Goal: Transaction & Acquisition: Purchase product/service

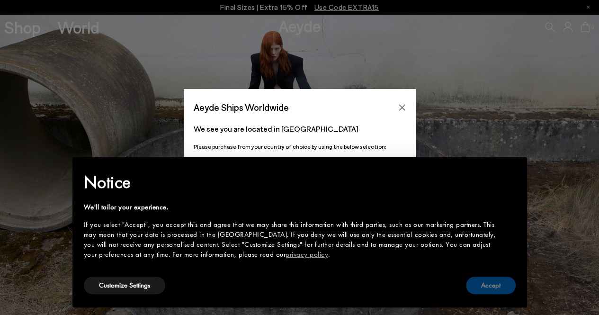
click at [485, 286] on button "Accept" at bounding box center [491, 286] width 50 height 18
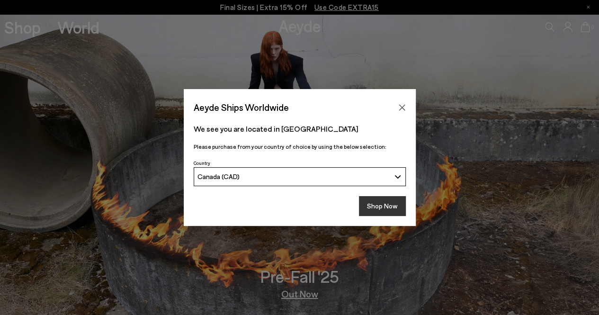
click at [382, 202] on button "Shop Now" at bounding box center [382, 206] width 47 height 20
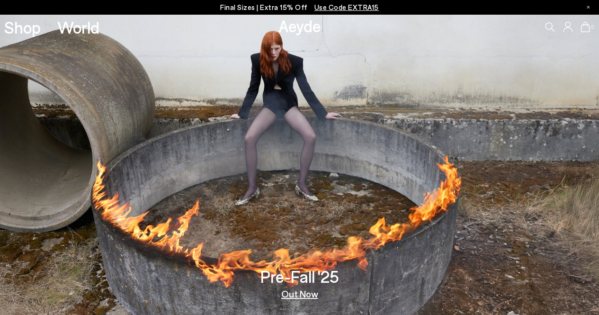
click at [297, 294] on link "Out Now" at bounding box center [299, 293] width 37 height 9
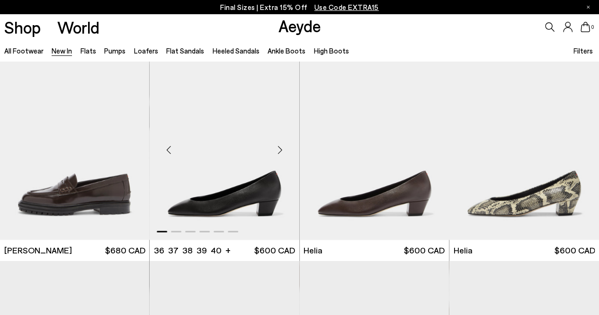
scroll to position [636, 0]
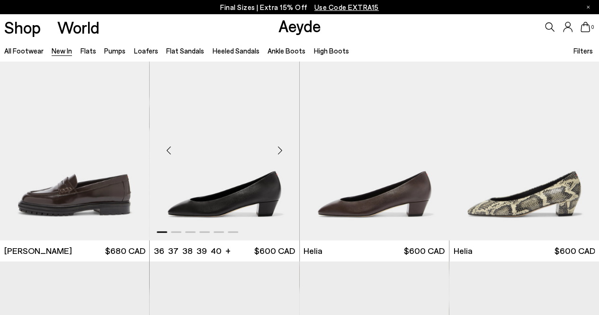
click at [284, 148] on div "Next slide" at bounding box center [280, 150] width 28 height 28
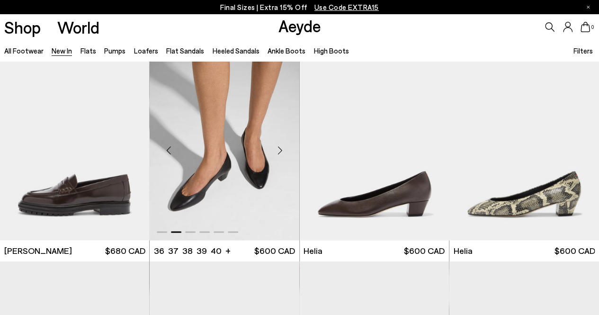
click at [284, 148] on div "Next slide" at bounding box center [280, 150] width 28 height 28
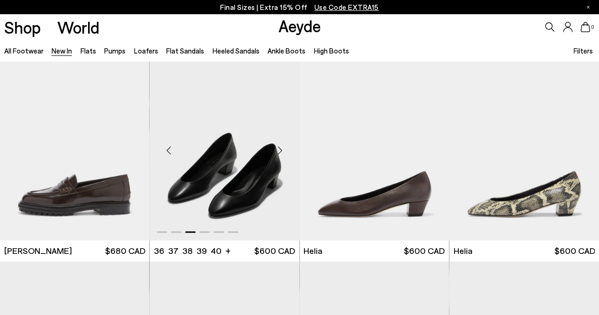
click at [284, 148] on div "Next slide" at bounding box center [280, 150] width 28 height 28
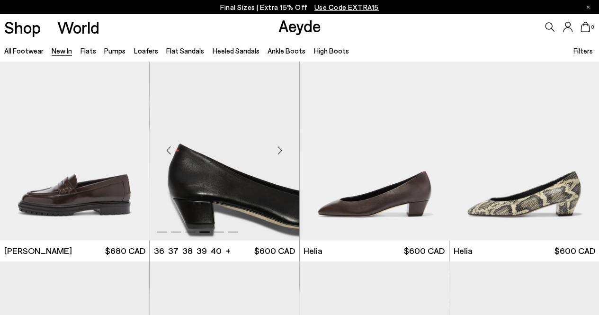
click at [284, 148] on div "Next slide" at bounding box center [280, 150] width 28 height 28
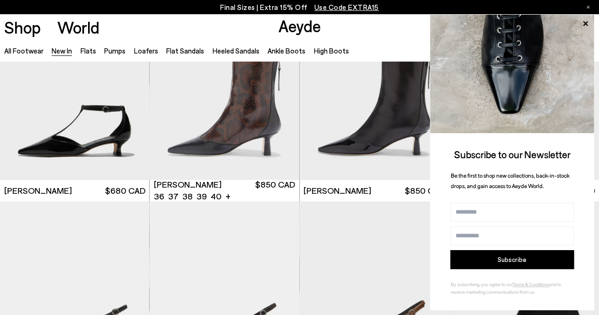
scroll to position [1952, 0]
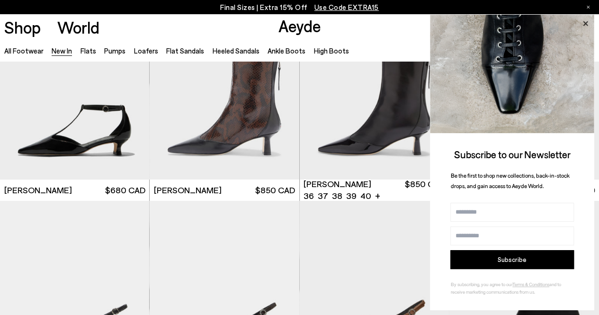
click at [585, 20] on icon at bounding box center [585, 24] width 12 height 12
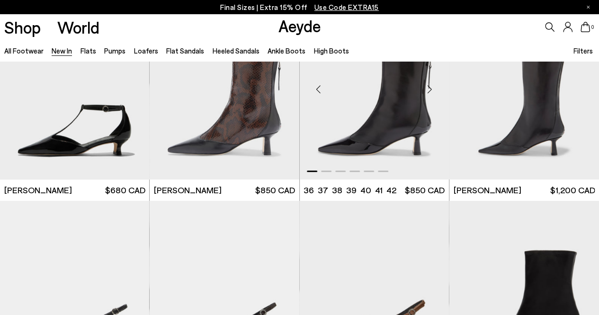
scroll to position [1898, 0]
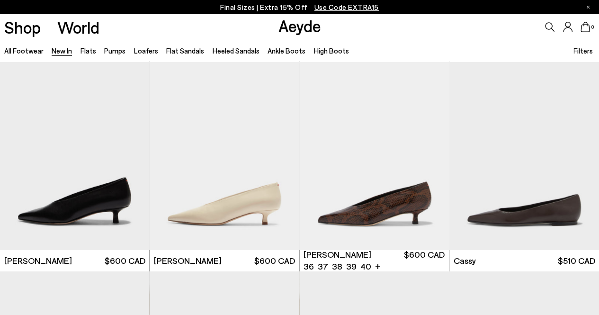
scroll to position [3137, 0]
